Goal: Check status

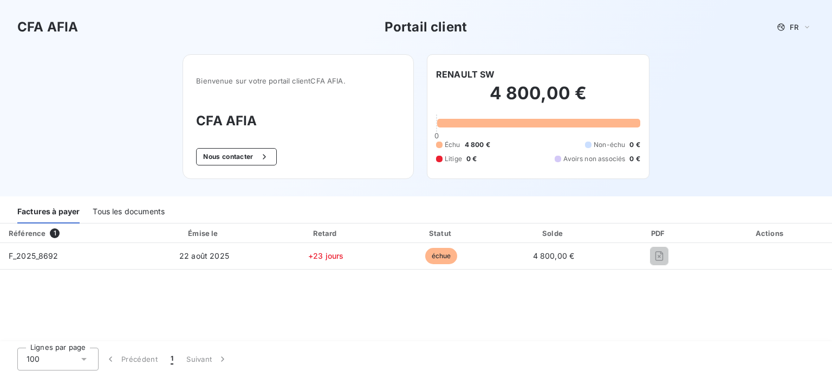
click at [128, 207] on div "Tous les documents" at bounding box center [129, 211] width 72 height 23
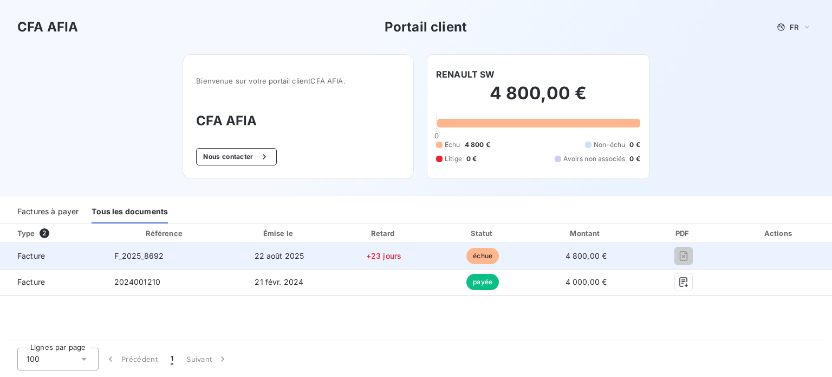
click at [475, 254] on span "échue" at bounding box center [482, 256] width 33 height 16
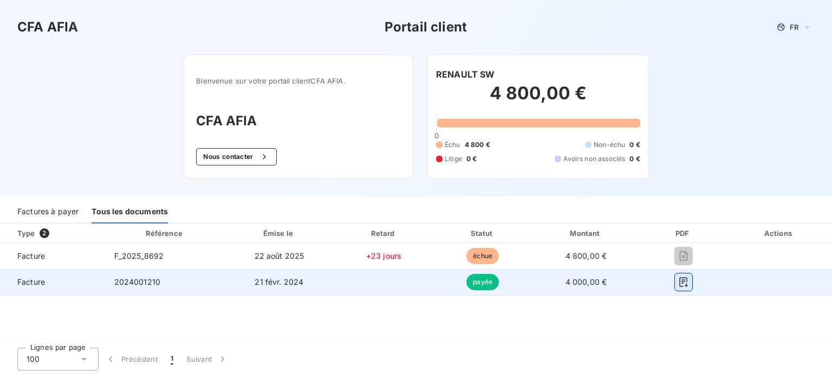
click at [681, 280] on icon "button" at bounding box center [683, 281] width 11 height 11
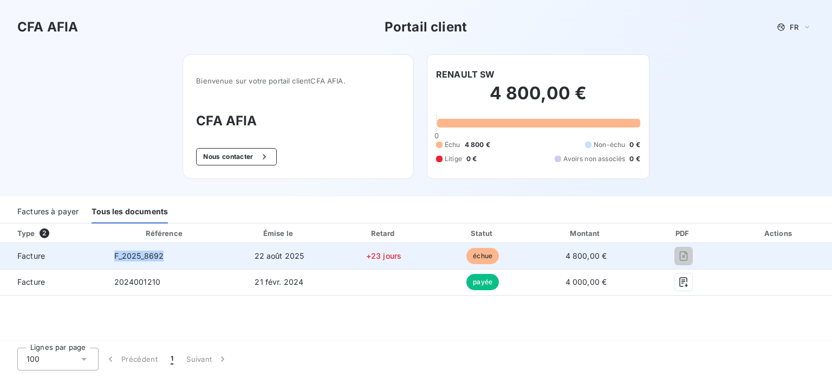
drag, startPoint x: 115, startPoint y: 254, endPoint x: 164, endPoint y: 252, distance: 48.8
click at [164, 252] on td "F_2025_8692" at bounding box center [165, 256] width 119 height 26
copy span "F_2025_8692"
